Goal: Find specific page/section

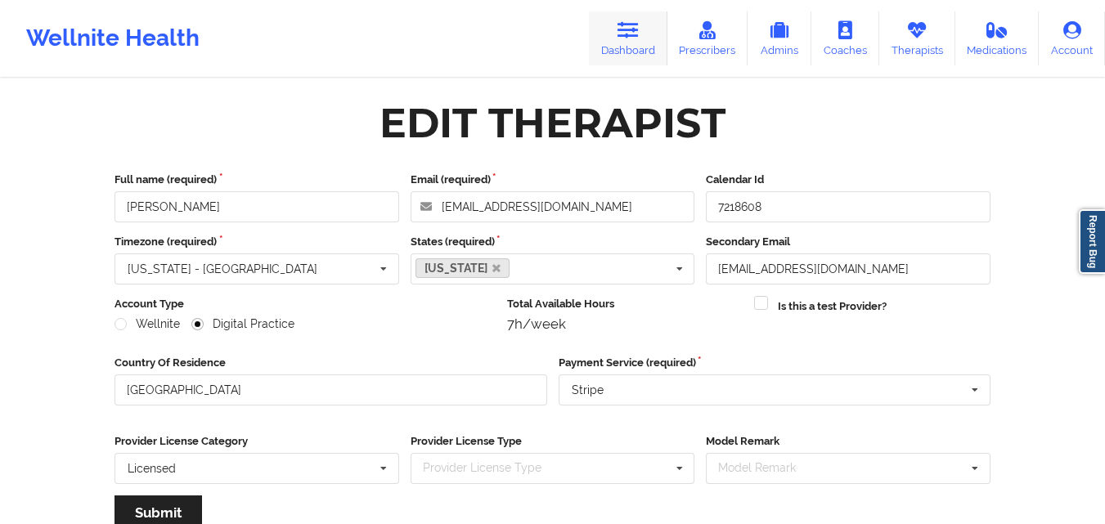
click at [630, 56] on link "Dashboard" at bounding box center [628, 38] width 79 height 54
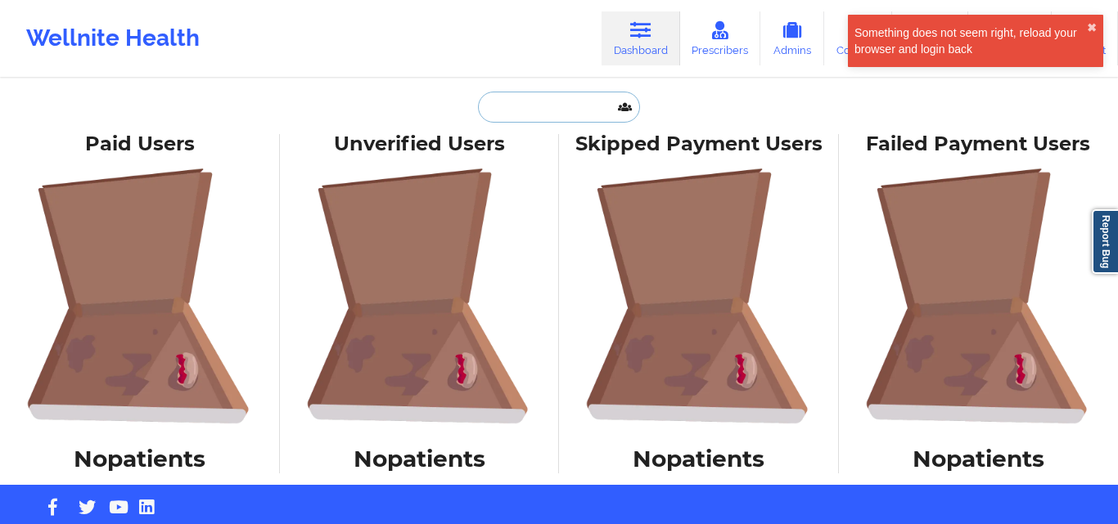
click at [560, 97] on input "text" at bounding box center [559, 107] width 162 height 31
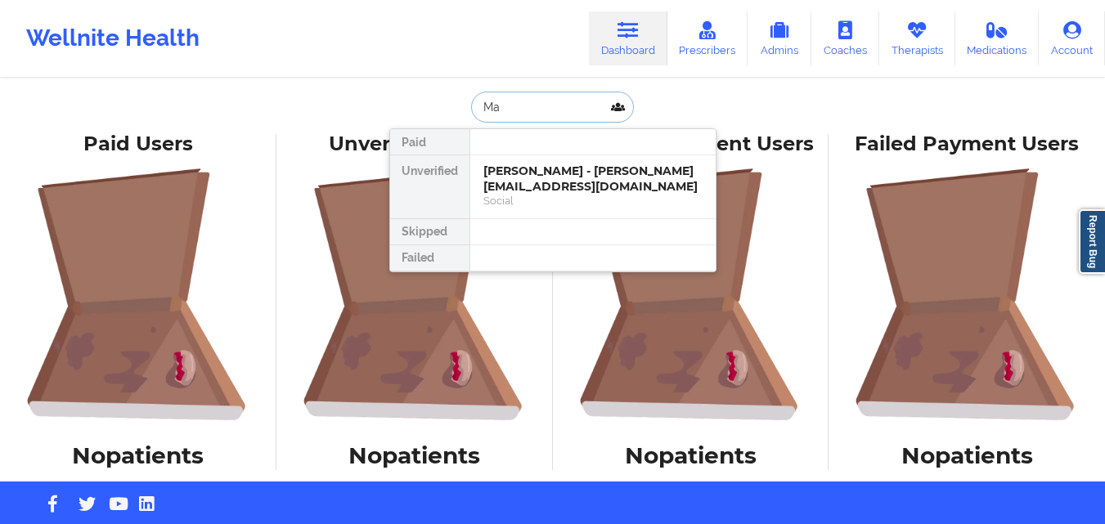
type input "M"
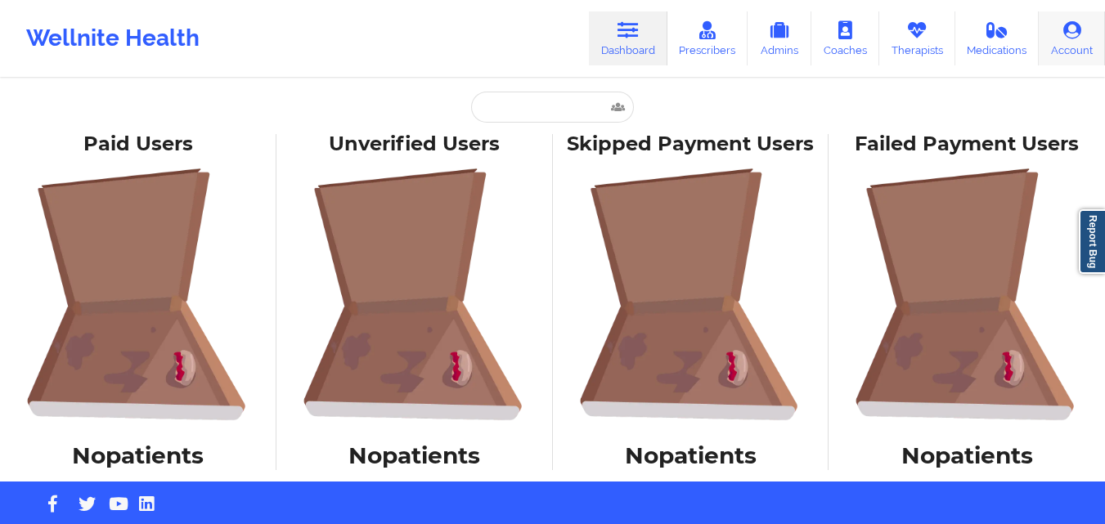
click at [1080, 42] on link "Account" at bounding box center [1072, 38] width 66 height 54
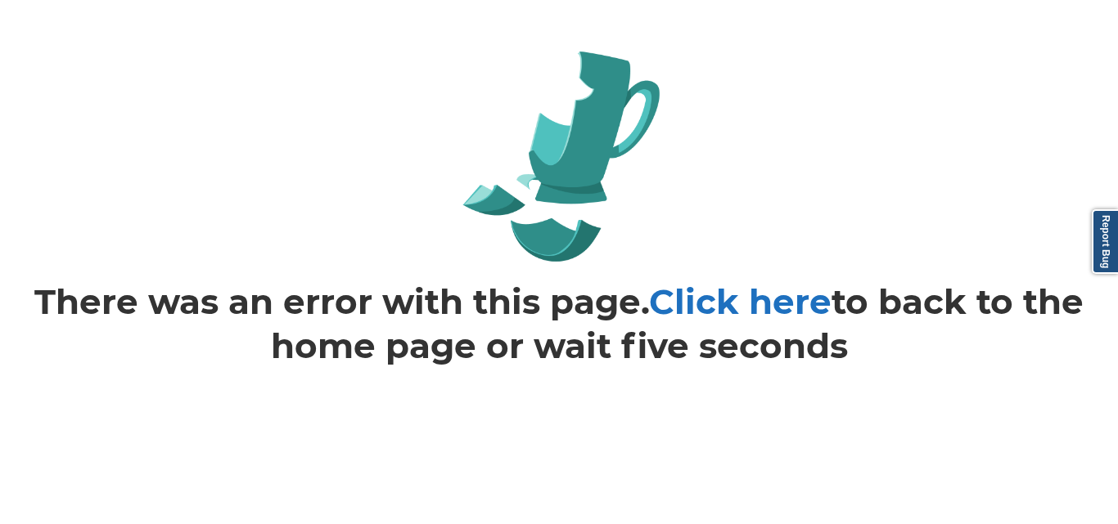
click at [731, 298] on link "Click here" at bounding box center [740, 302] width 182 height 43
